Goal: Task Accomplishment & Management: Manage account settings

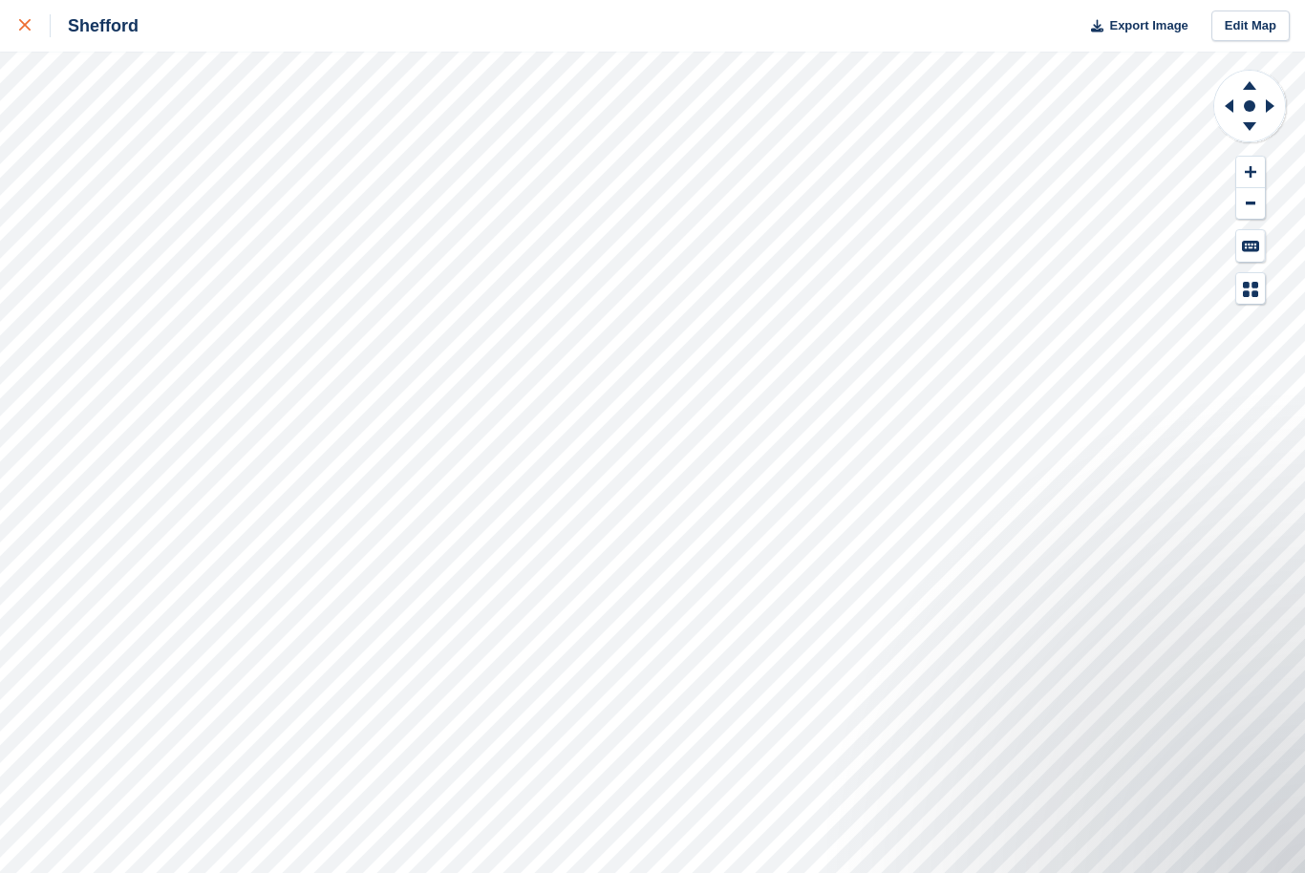
click at [32, 24] on div at bounding box center [35, 25] width 32 height 23
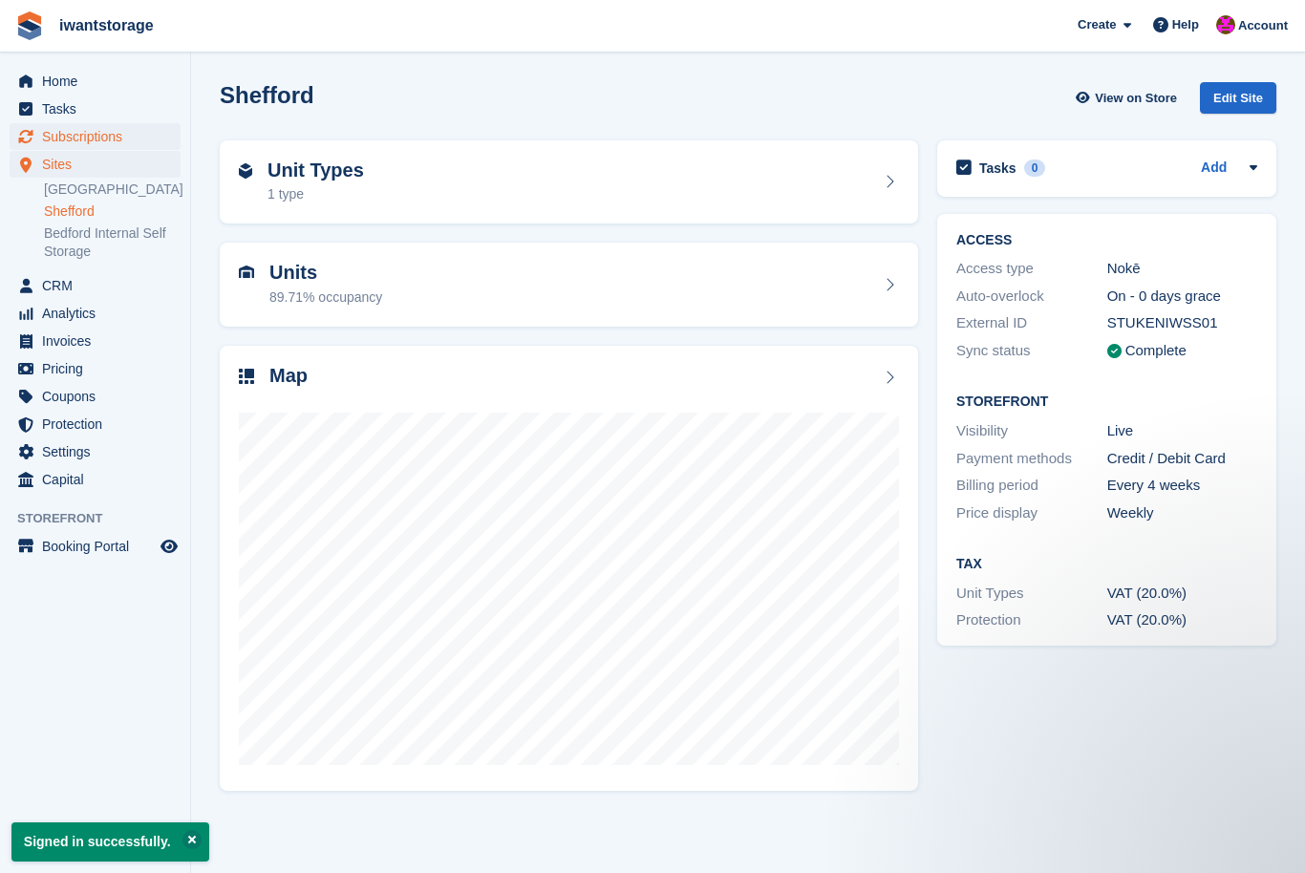
click at [116, 135] on span "Subscriptions" at bounding box center [99, 136] width 115 height 27
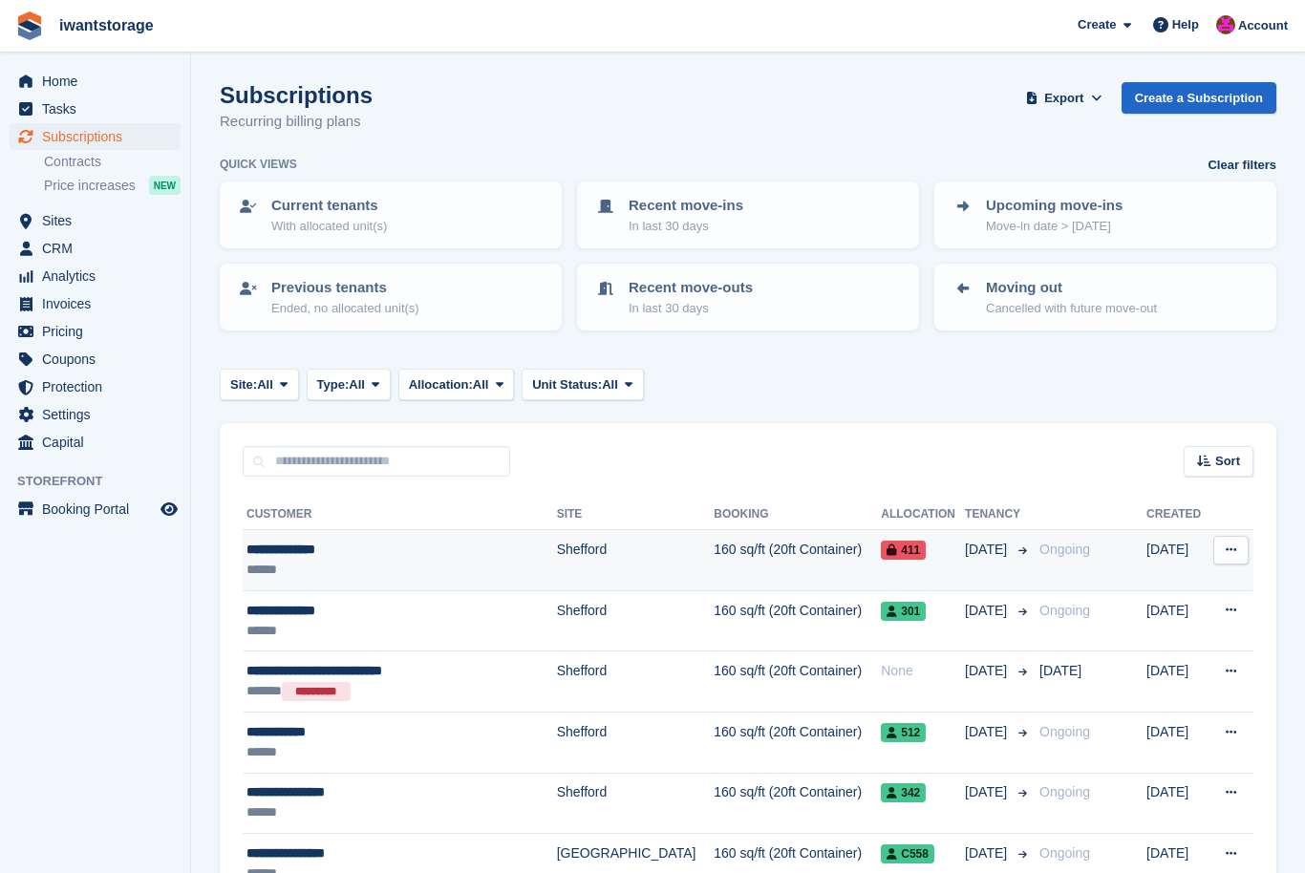
click at [317, 548] on div "**********" at bounding box center [383, 550] width 274 height 20
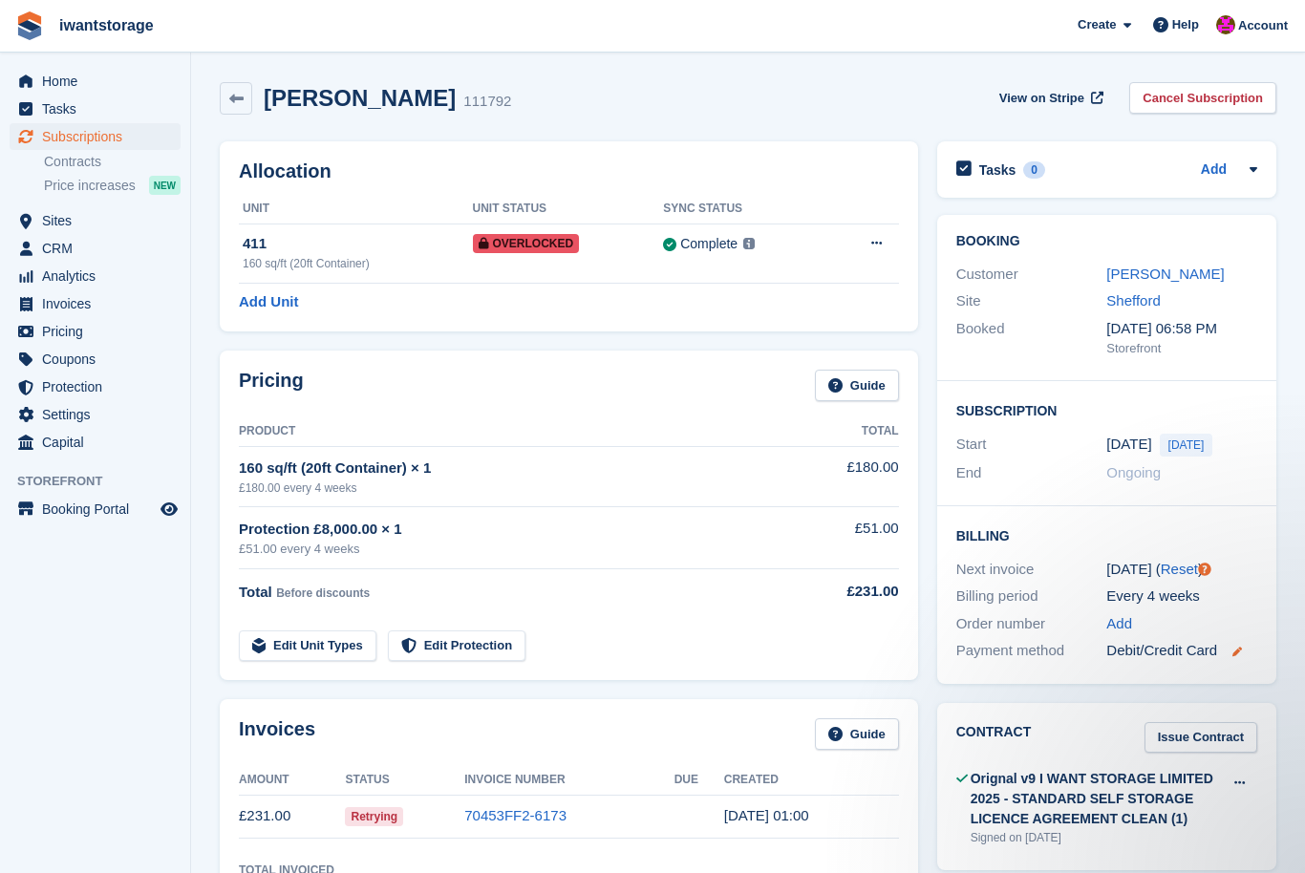
click at [1242, 647] on icon at bounding box center [1237, 652] width 10 height 10
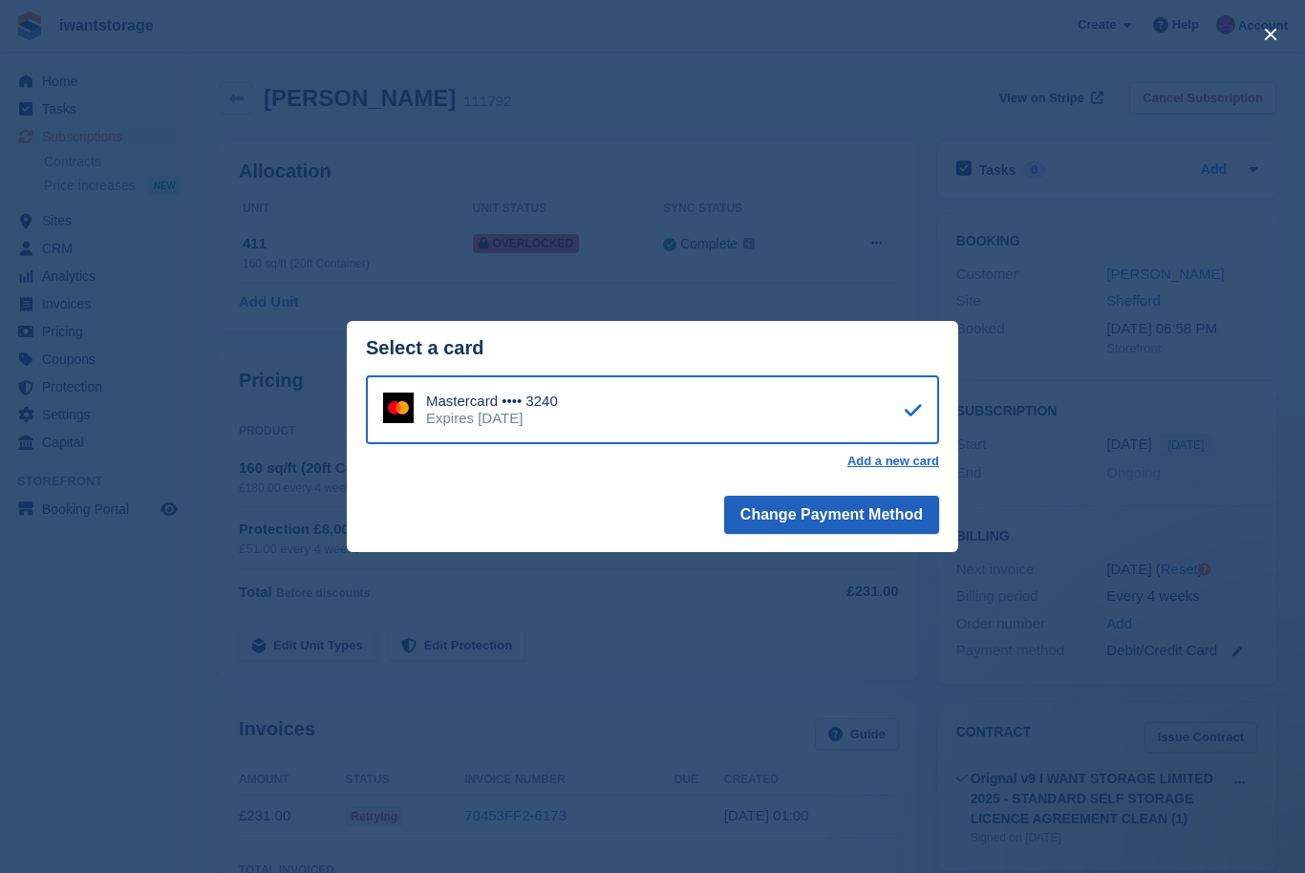
click at [834, 519] on button "Change Payment Method" at bounding box center [831, 515] width 215 height 38
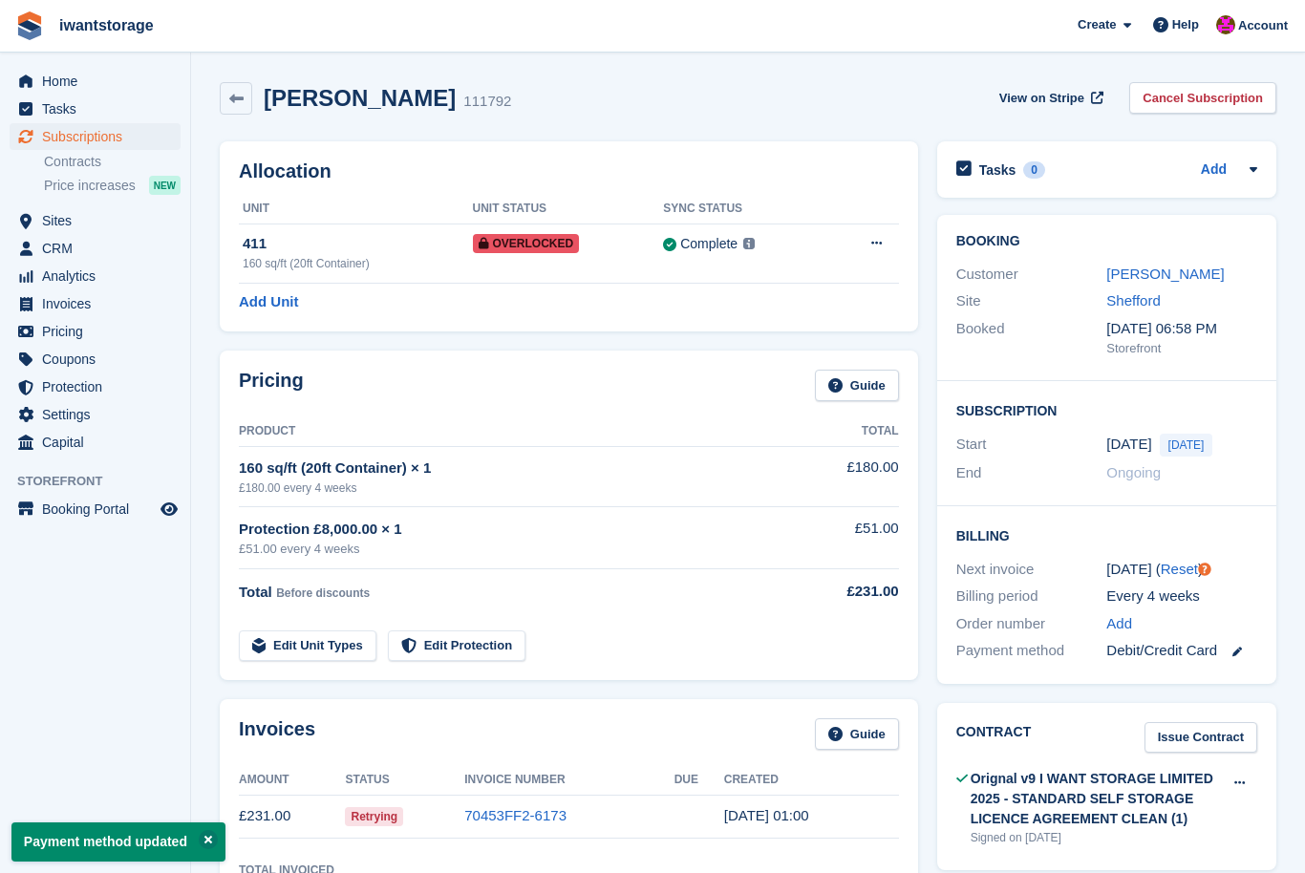
click at [1242, 653] on link at bounding box center [1229, 651] width 25 height 22
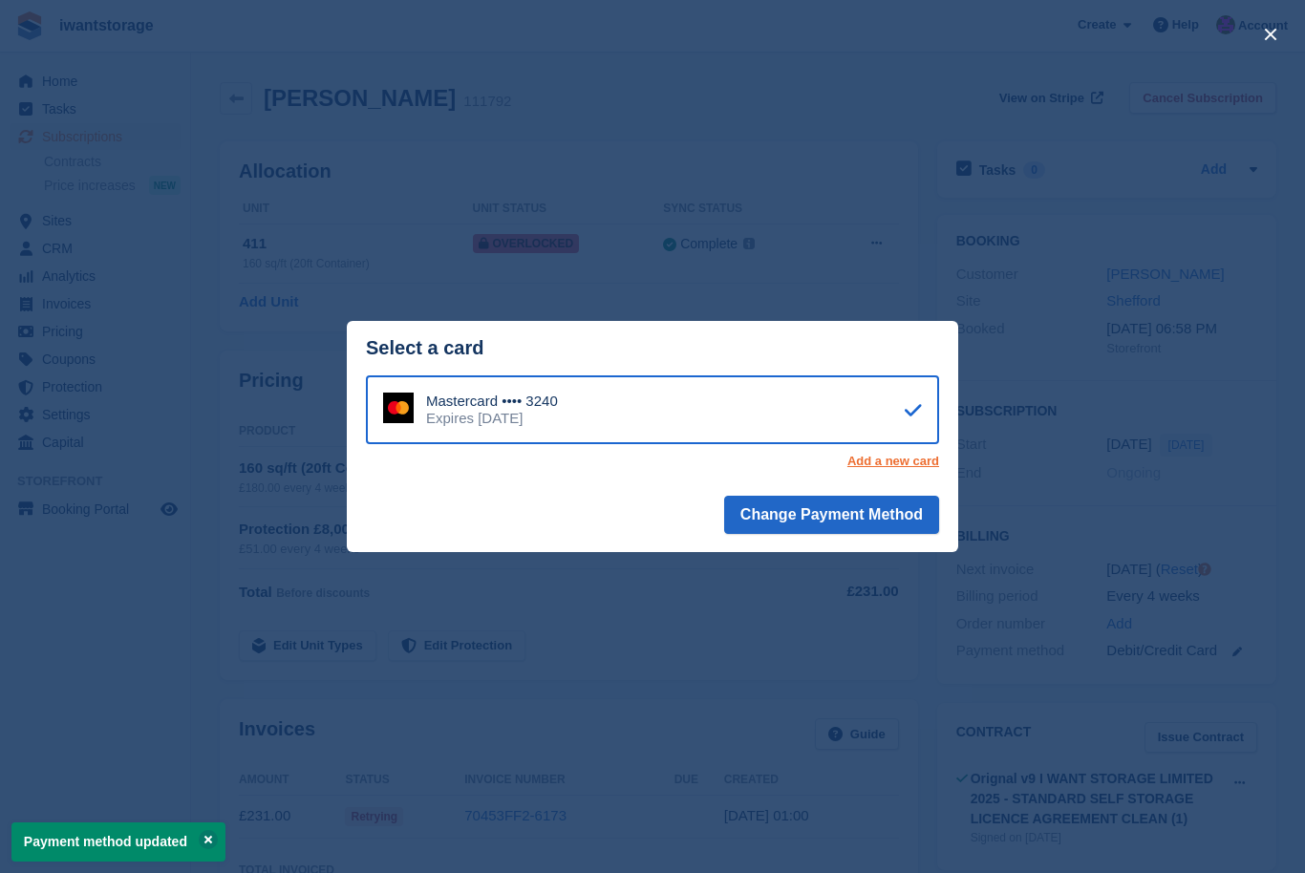
click at [889, 465] on link "Add a new card" at bounding box center [893, 461] width 92 height 15
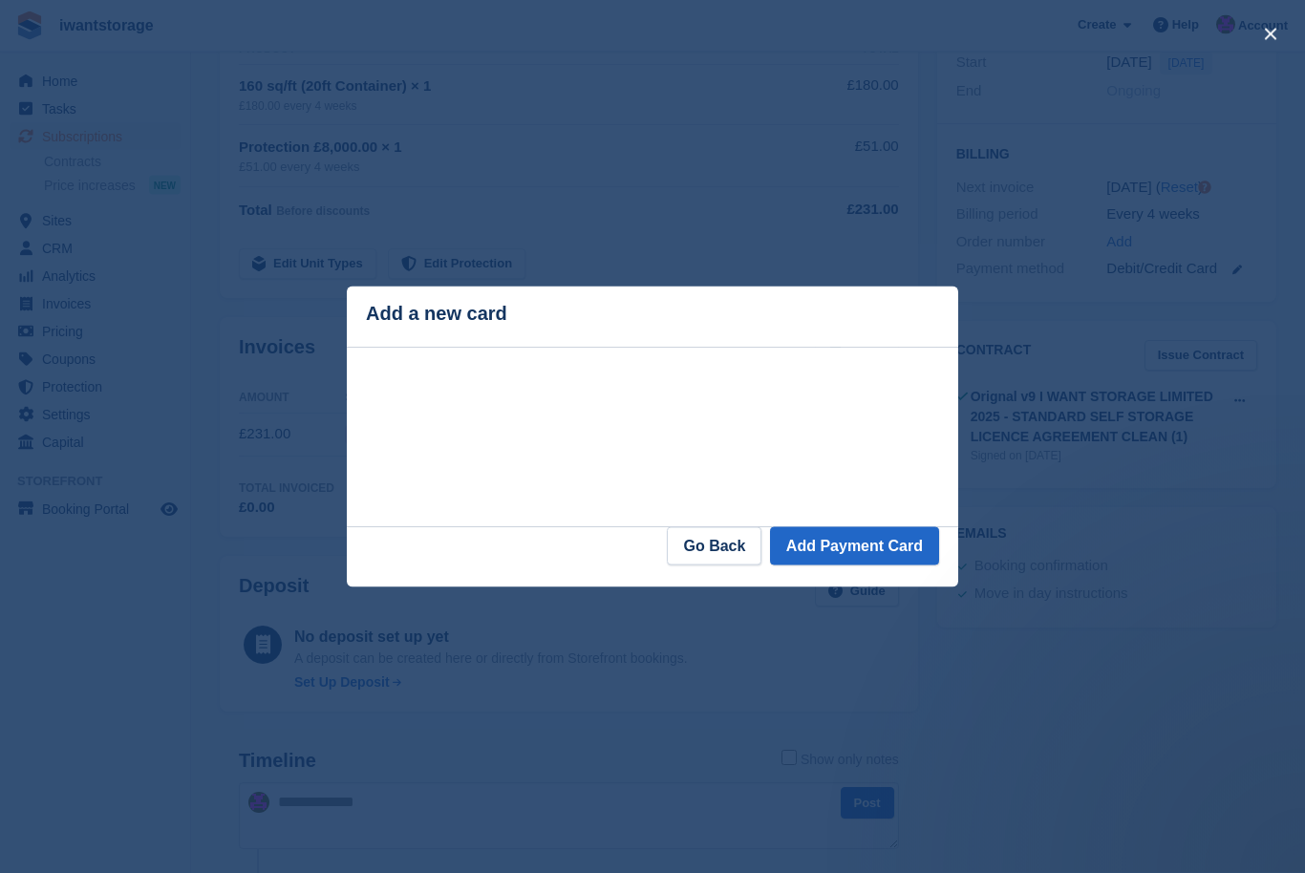
scroll to position [384, 0]
click at [860, 566] on button "Add Payment Card" at bounding box center [854, 546] width 169 height 38
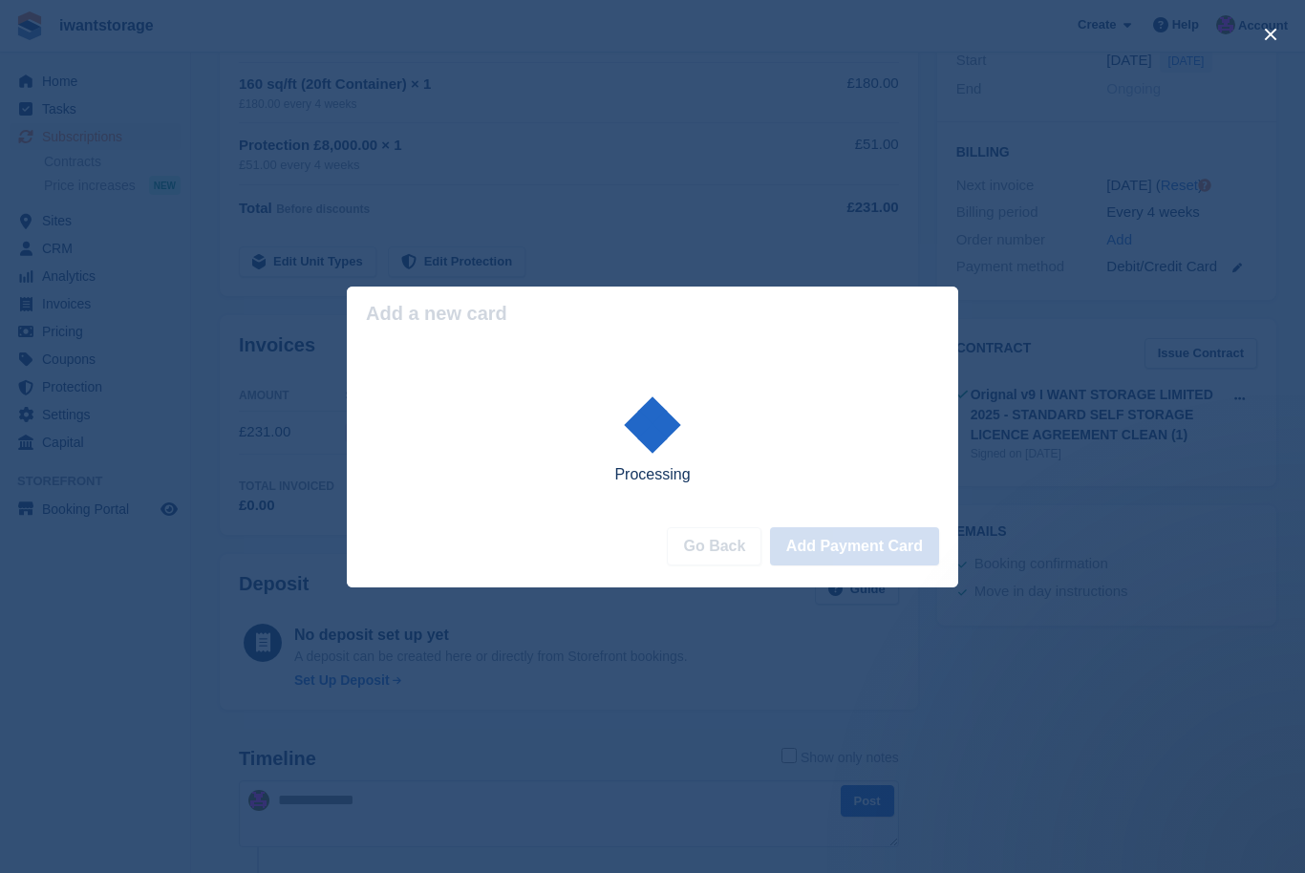
scroll to position [385, 0]
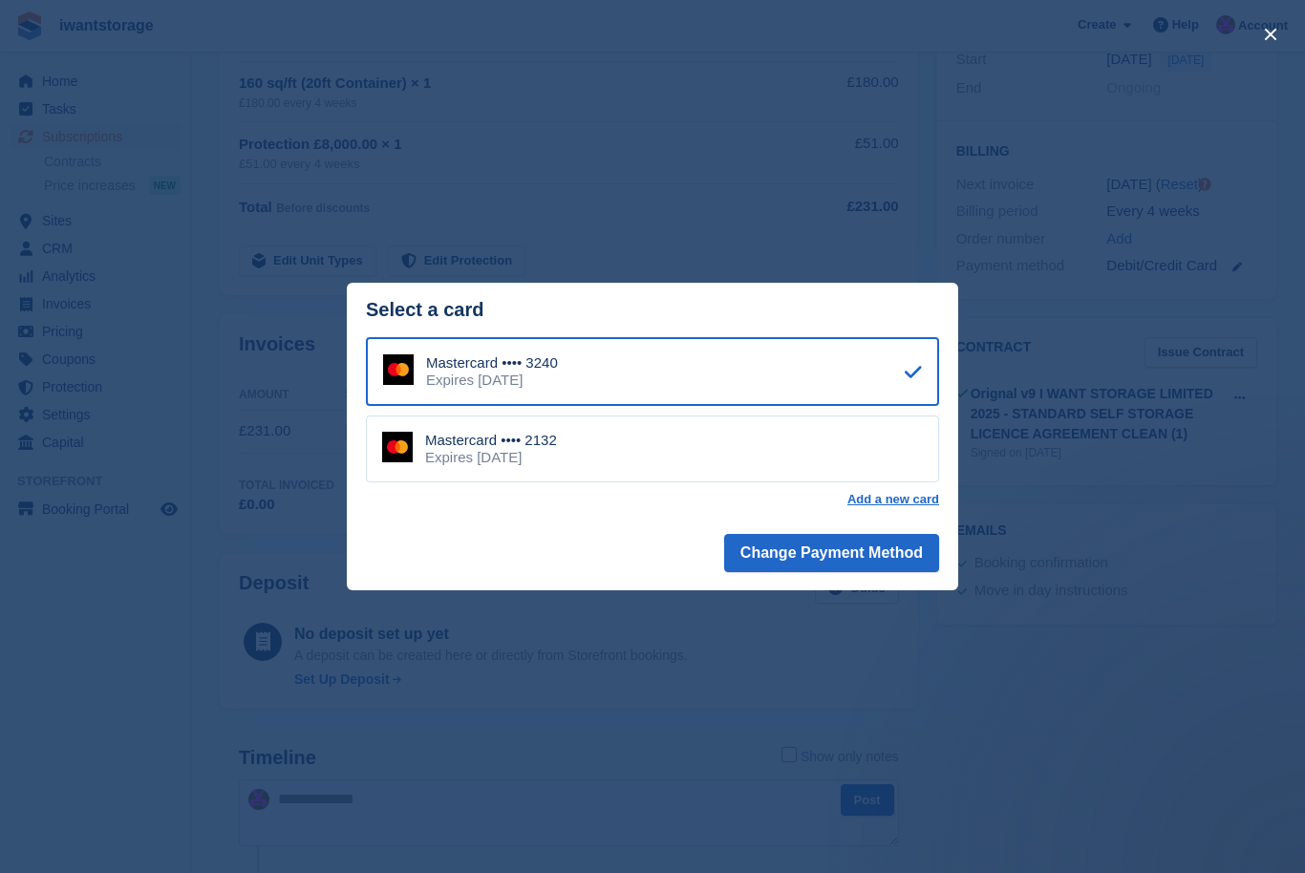
click at [809, 475] on div "Mastercard •••• 2132 Expires March 2029" at bounding box center [652, 449] width 573 height 67
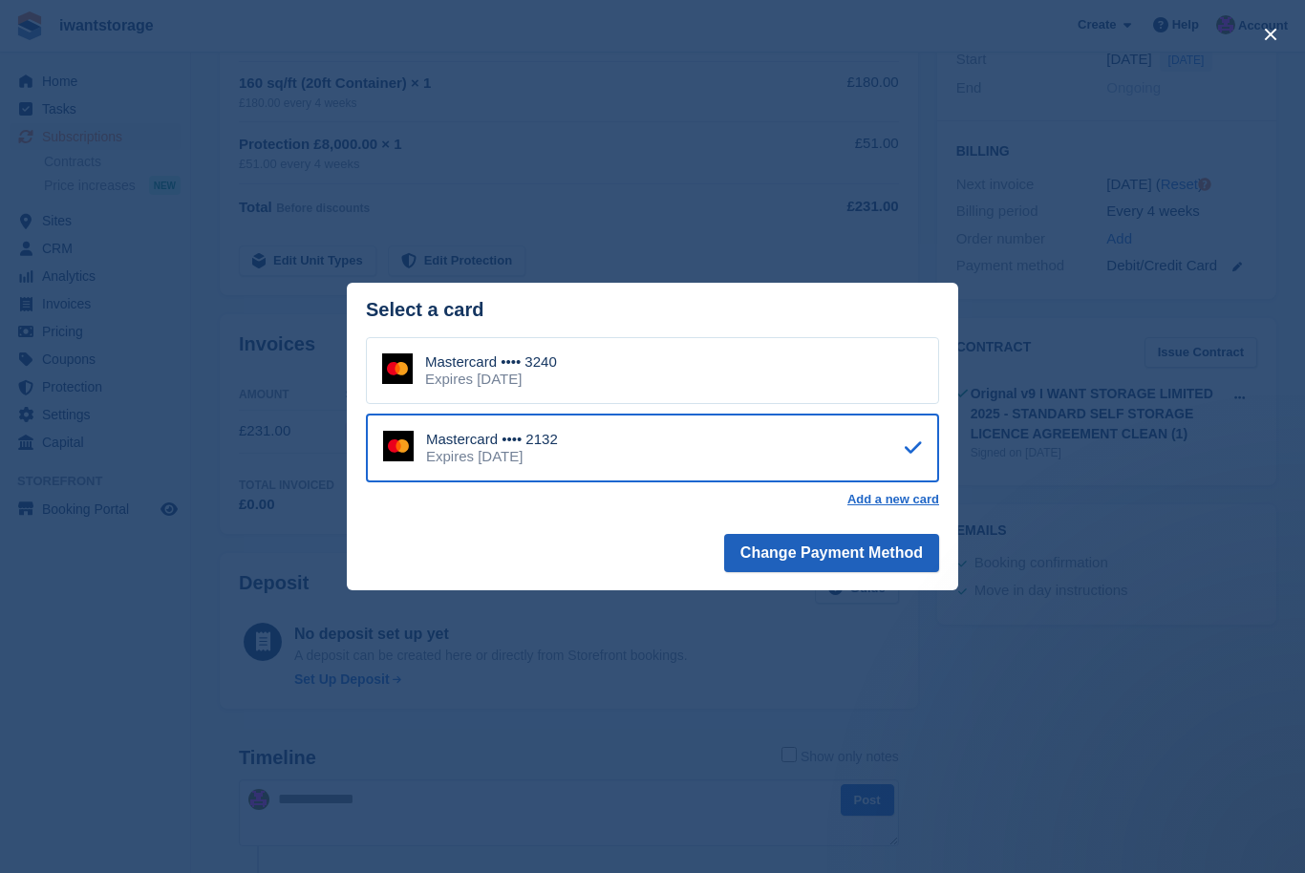
click at [831, 572] on button "Change Payment Method" at bounding box center [831, 553] width 215 height 38
